Goal: Transaction & Acquisition: Purchase product/service

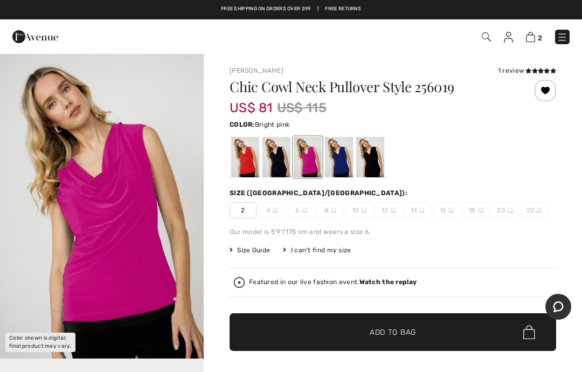
click at [391, 332] on span "Add to Bag" at bounding box center [393, 332] width 46 height 11
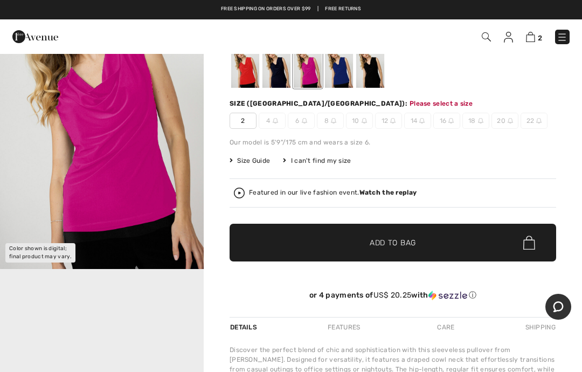
scroll to position [111, 0]
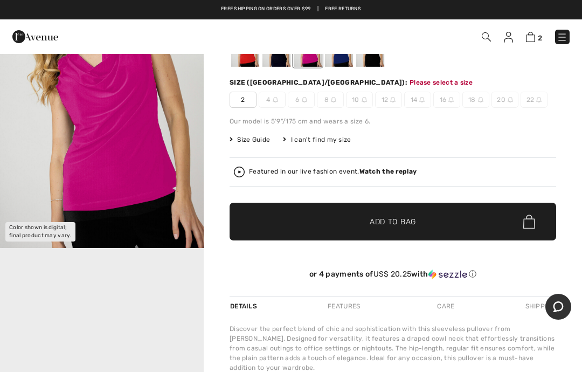
click at [394, 226] on span "Add to Bag" at bounding box center [393, 221] width 46 height 11
click at [233, 106] on span "2" at bounding box center [243, 100] width 27 height 16
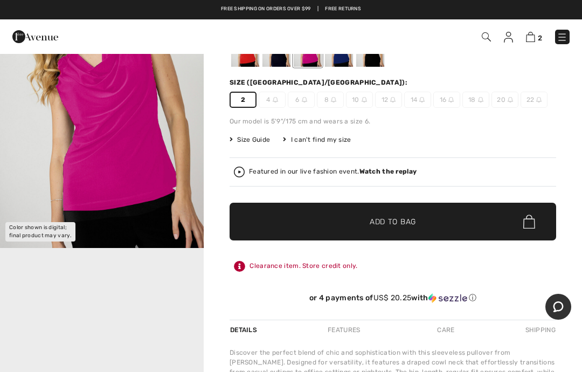
click at [396, 222] on span "Add to Bag" at bounding box center [393, 221] width 46 height 11
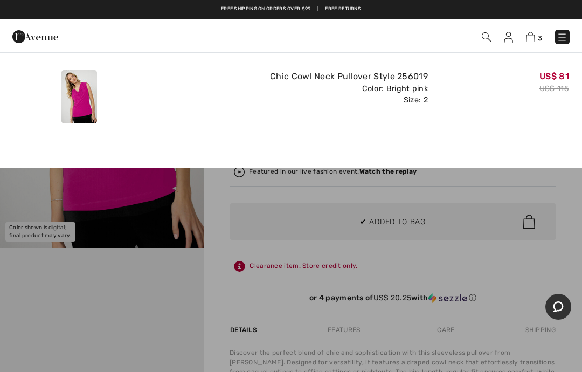
scroll to position [0, 0]
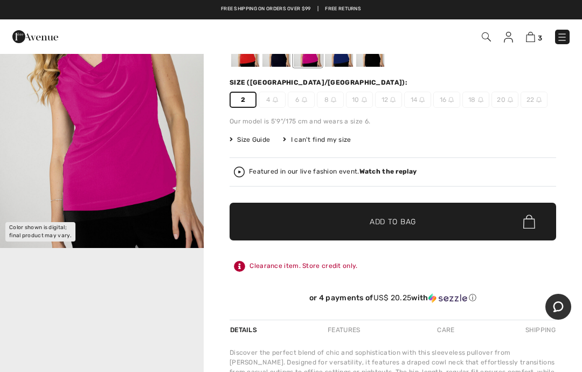
click at [464, 271] on div "Clearance item. Store credit only." at bounding box center [393, 266] width 327 height 19
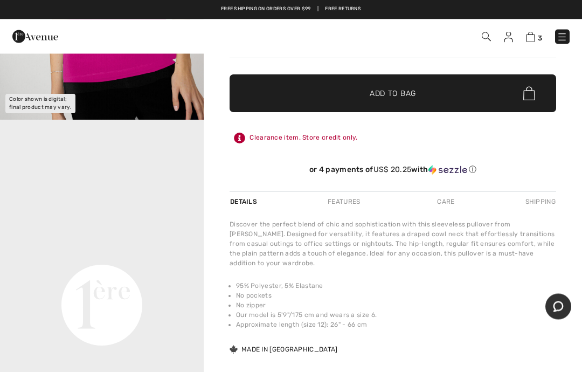
scroll to position [192, 0]
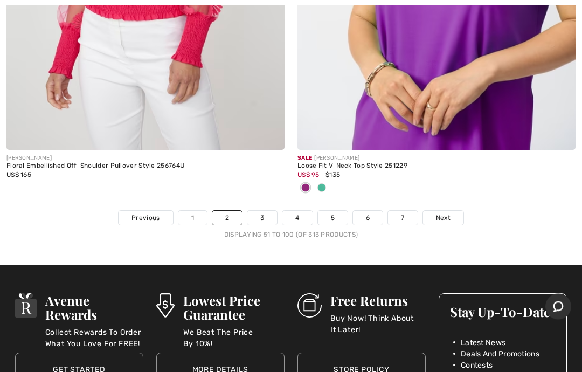
scroll to position [12187, 0]
click at [262, 211] on link "3" at bounding box center [263, 218] width 30 height 14
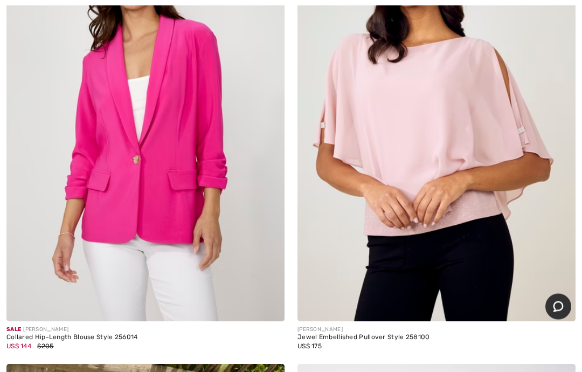
scroll to position [6613, 0]
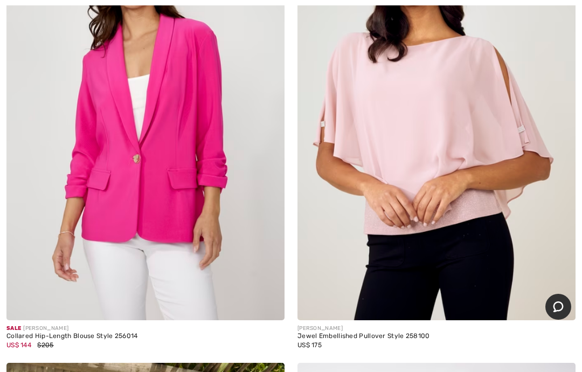
click at [193, 277] on img at bounding box center [145, 111] width 278 height 417
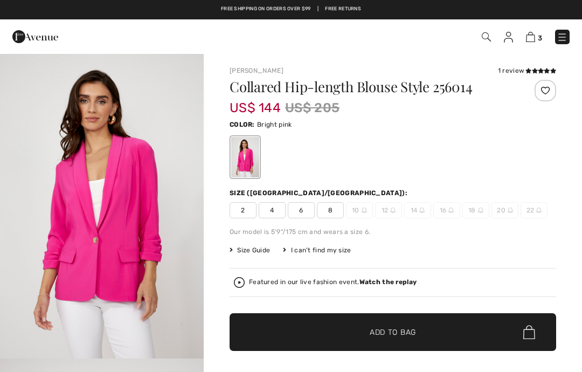
checkbox input "true"
click at [253, 249] on span "Size Guide" at bounding box center [250, 250] width 40 height 10
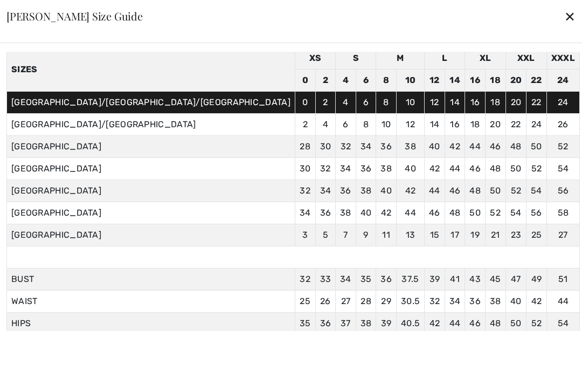
scroll to position [45, 0]
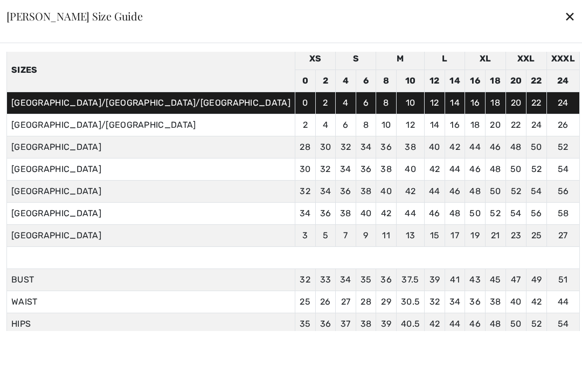
click at [565, 22] on div "✕" at bounding box center [570, 16] width 11 height 23
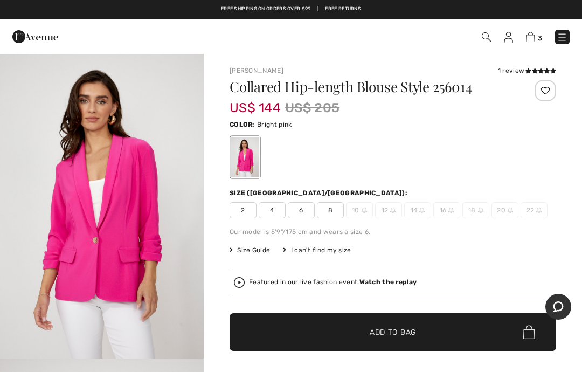
click at [243, 205] on span "2" at bounding box center [243, 210] width 27 height 16
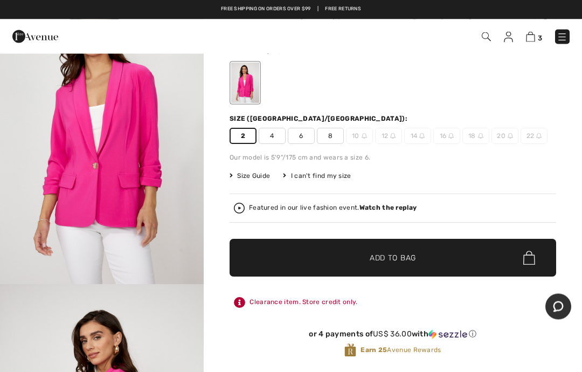
scroll to position [0, 0]
